Goal: Register for event/course

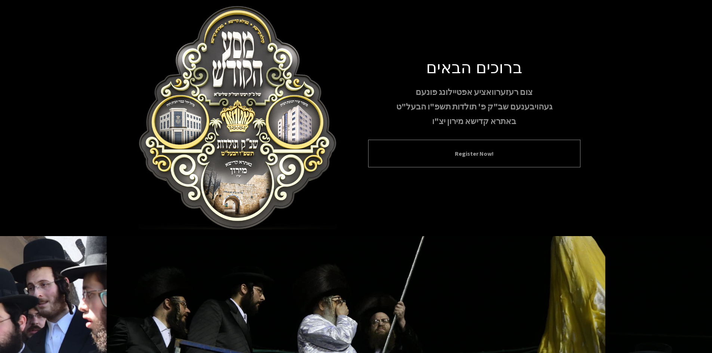
click at [494, 165] on div "Register Now!" at bounding box center [474, 154] width 212 height 28
click at [472, 150] on button "Register Now!" at bounding box center [473, 153] width 193 height 9
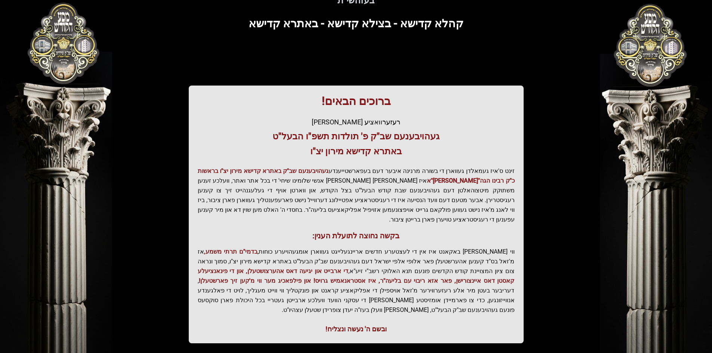
scroll to position [80, 0]
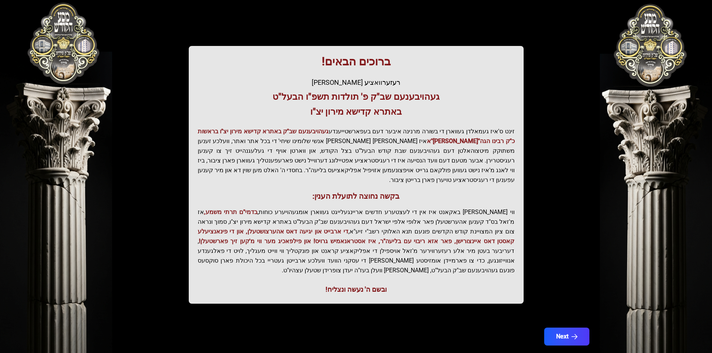
click at [548, 301] on div "בעזהשי"ת קהלא קדישא - בצילא קדישא - באתרא קדישא ברוכים הבאים! רעזערוואציע אפטיי…" at bounding box center [356, 146] width 478 height 416
click at [546, 327] on button "Next" at bounding box center [565, 336] width 47 height 19
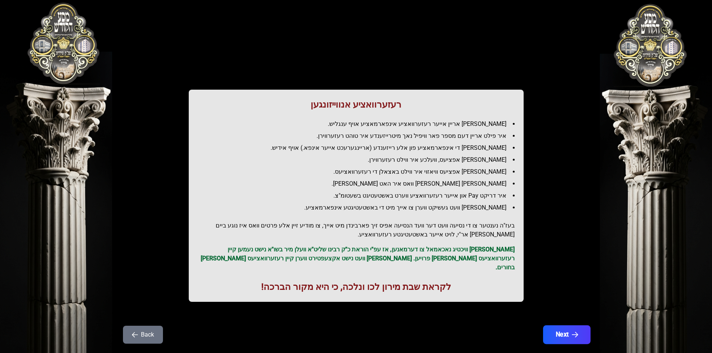
click at [564, 328] on button "Next" at bounding box center [565, 334] width 47 height 19
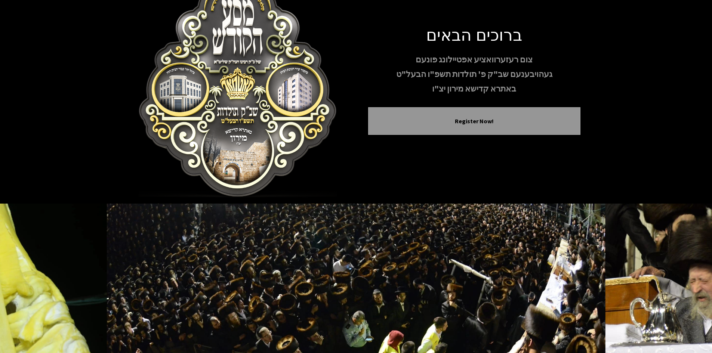
scroll to position [64, 0]
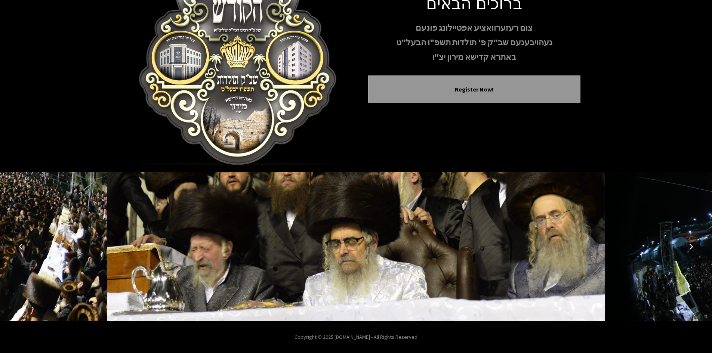
click at [16, 244] on button "Previous image" at bounding box center [21, 247] width 18 height 18
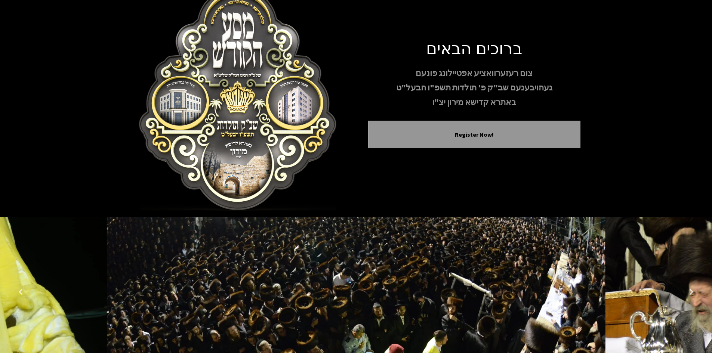
scroll to position [0, 0]
